Goal: Find specific page/section: Locate a particular part of the current website

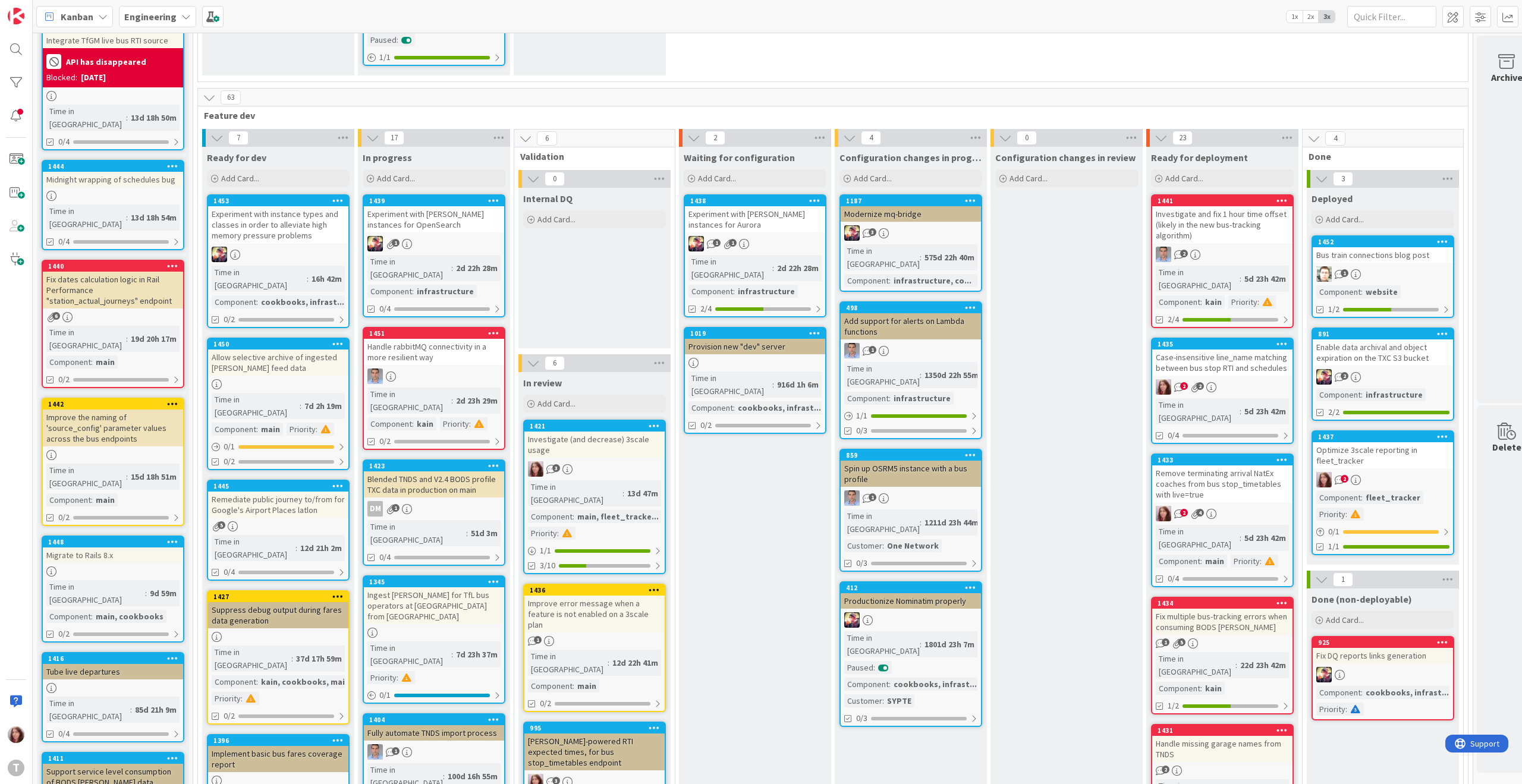
scroll to position [321, 0]
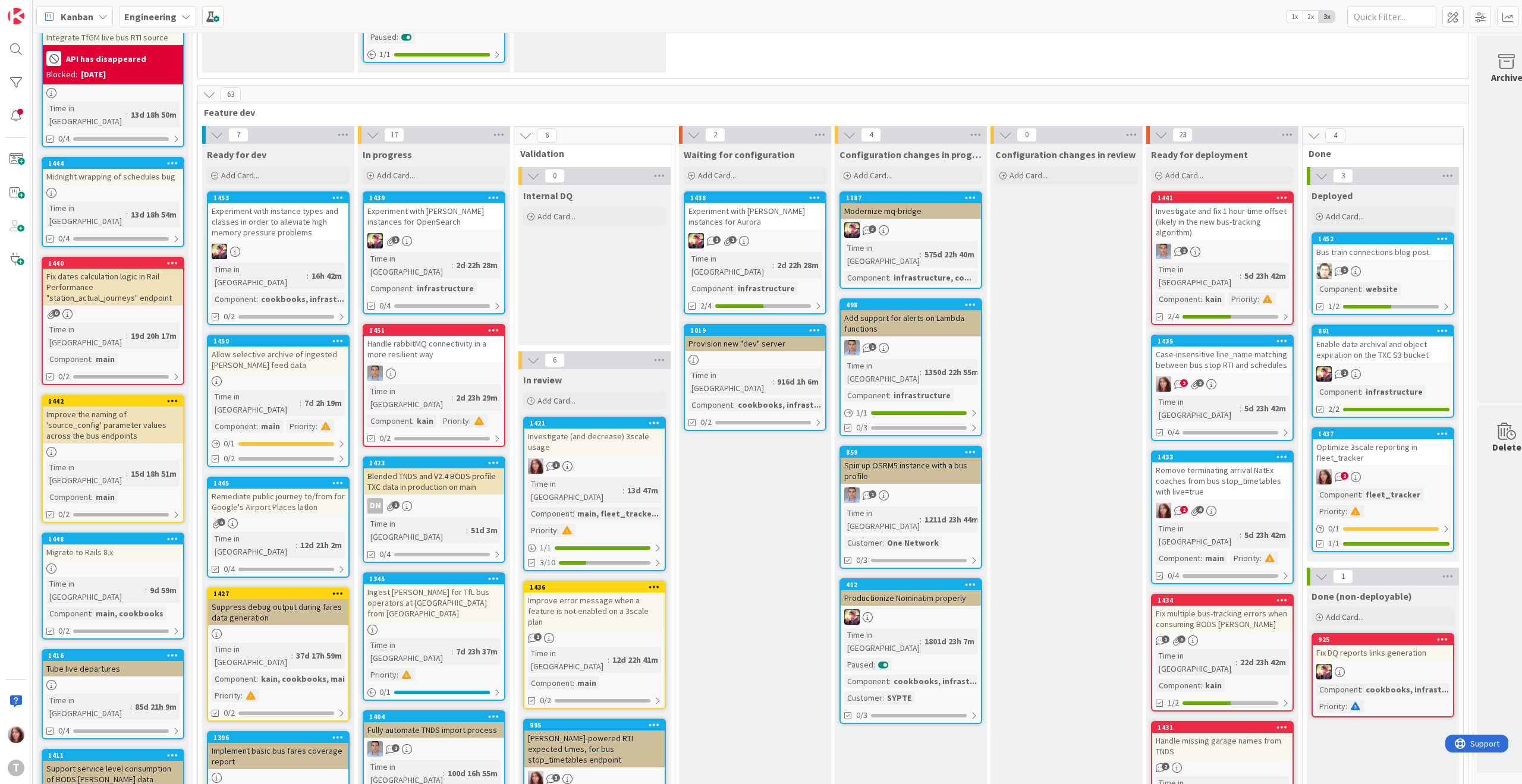
click at [427, 584] on div "Ingest [PERSON_NAME] for TfL bus operators at [GEOGRAPHIC_DATA] from [GEOGRAPHI…" at bounding box center [433, 603] width 141 height 37
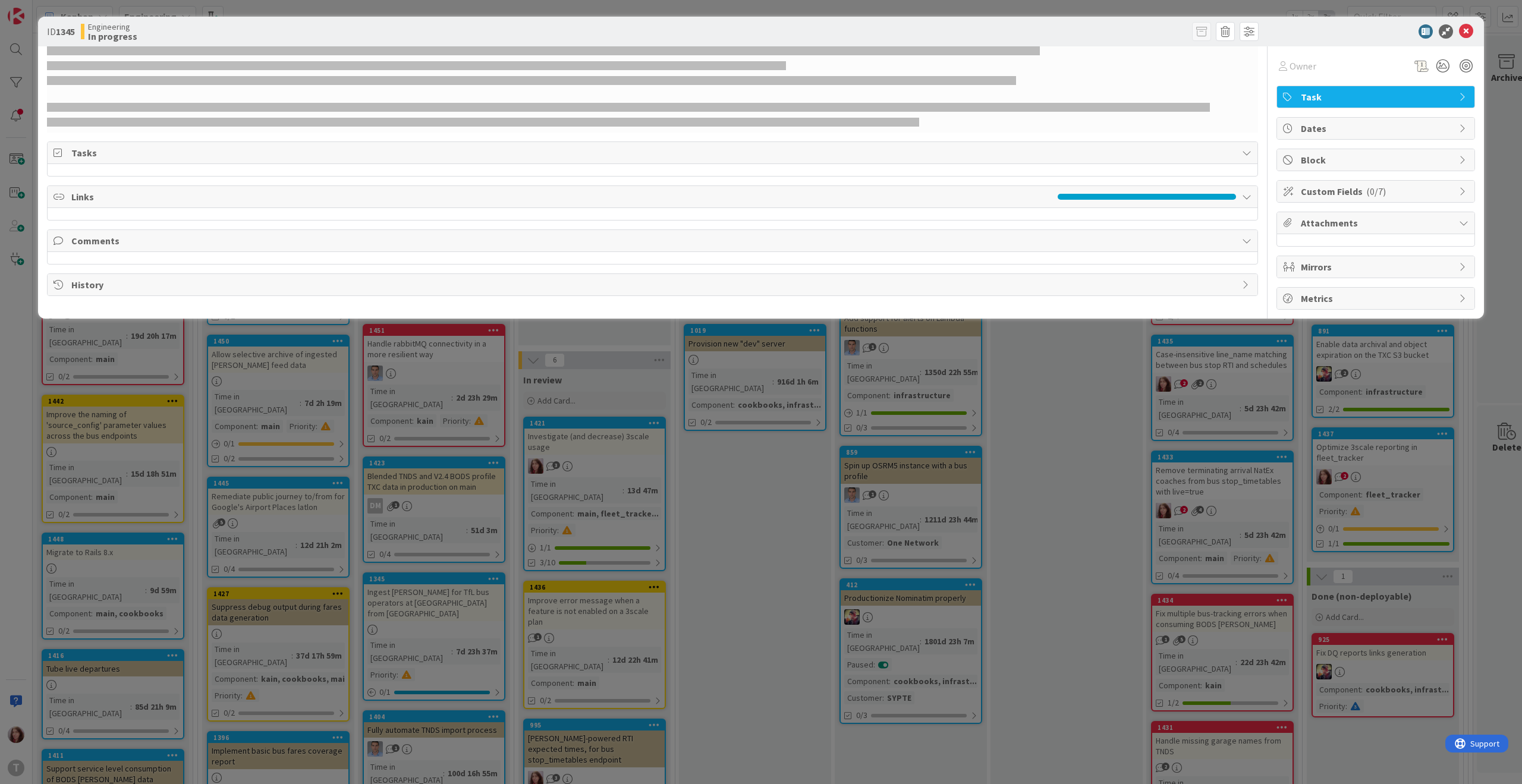
select select "xml"
